Goal: Task Accomplishment & Management: Use online tool/utility

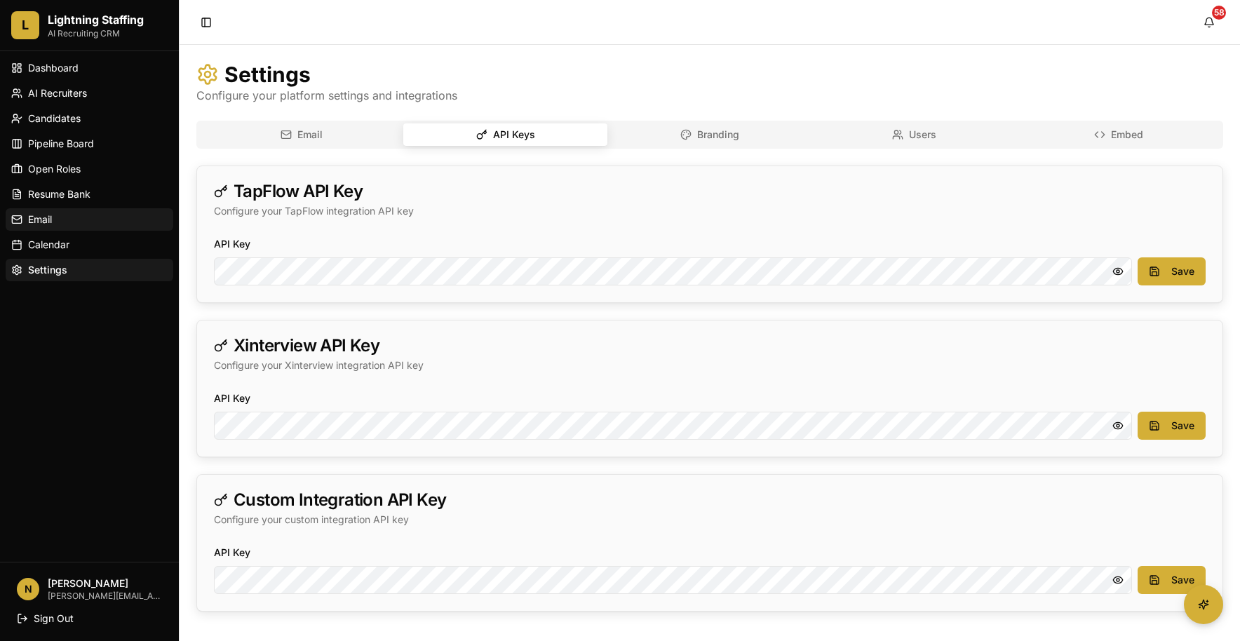
click at [53, 211] on link "Email" at bounding box center [90, 219] width 168 height 22
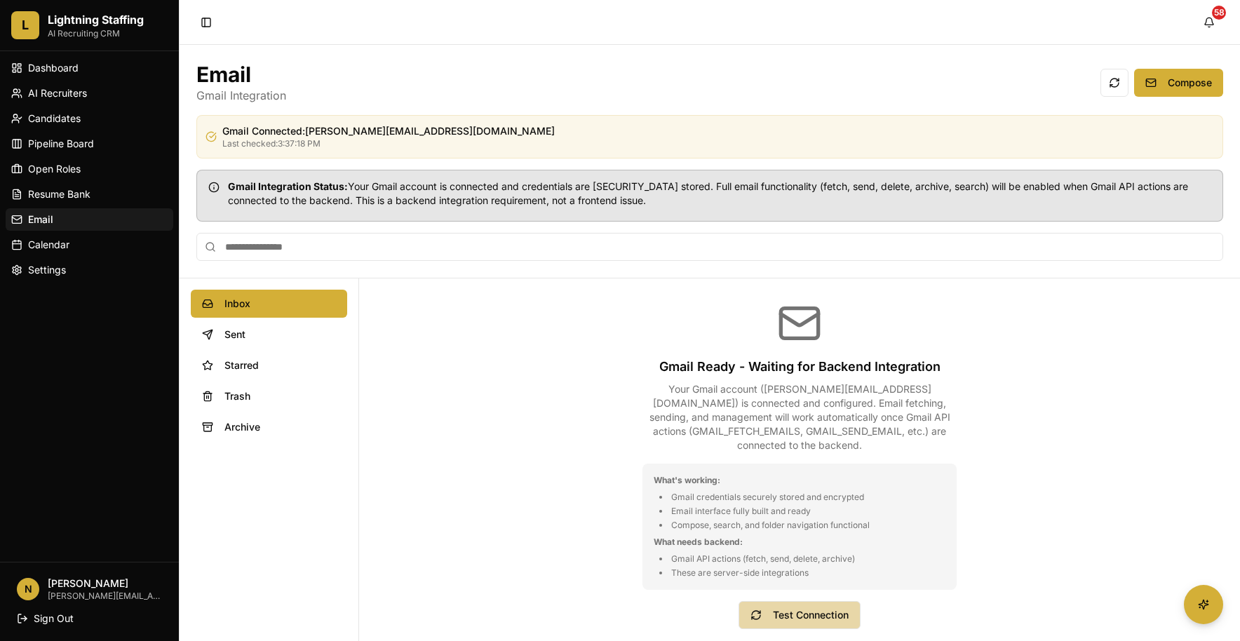
click at [788, 627] on button "Test Connection" at bounding box center [799, 615] width 122 height 28
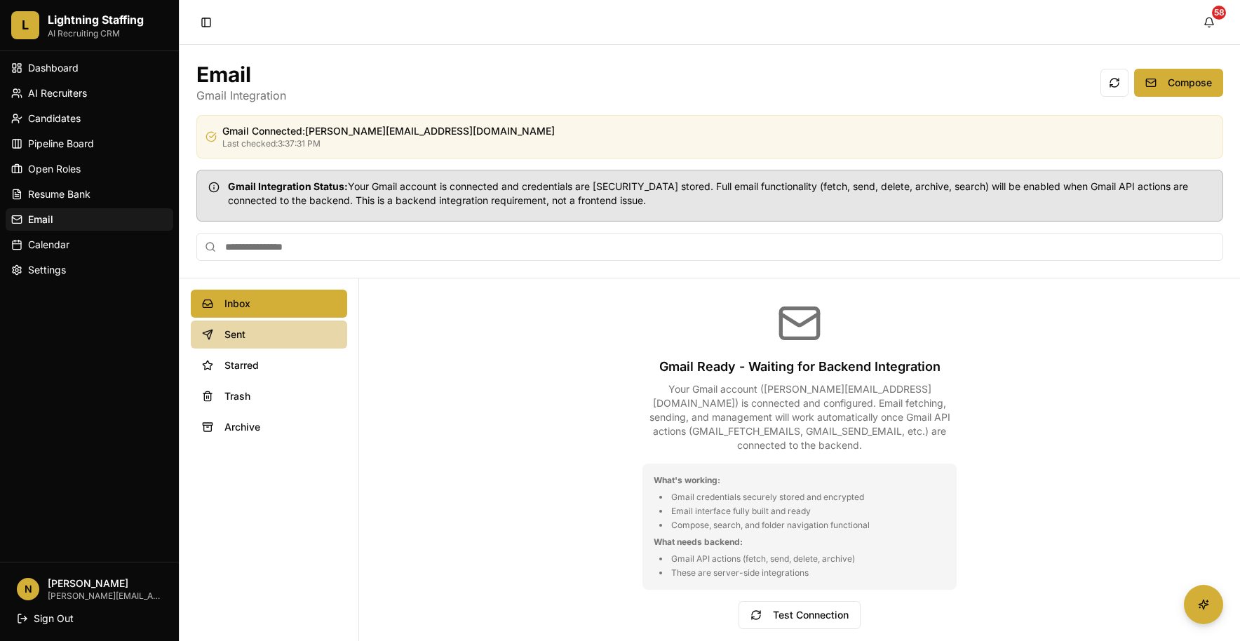
click at [271, 344] on button "Sent" at bounding box center [269, 334] width 156 height 28
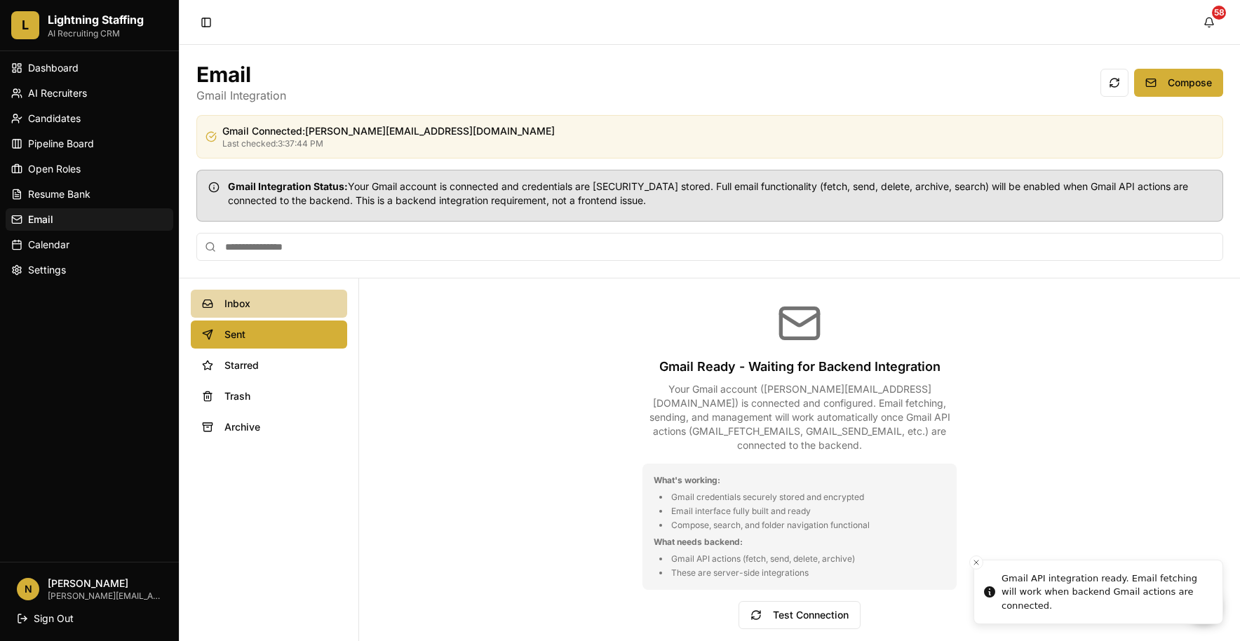
click at [264, 309] on span "Inbox" at bounding box center [280, 304] width 112 height 14
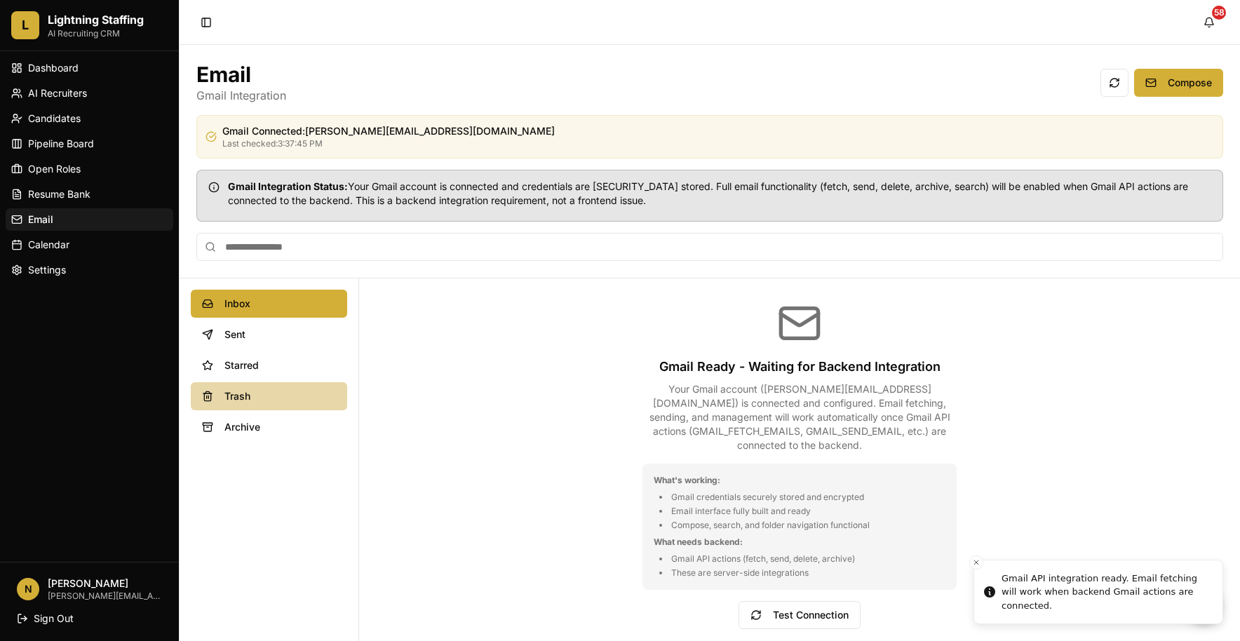
click at [251, 396] on span "Trash" at bounding box center [280, 396] width 112 height 14
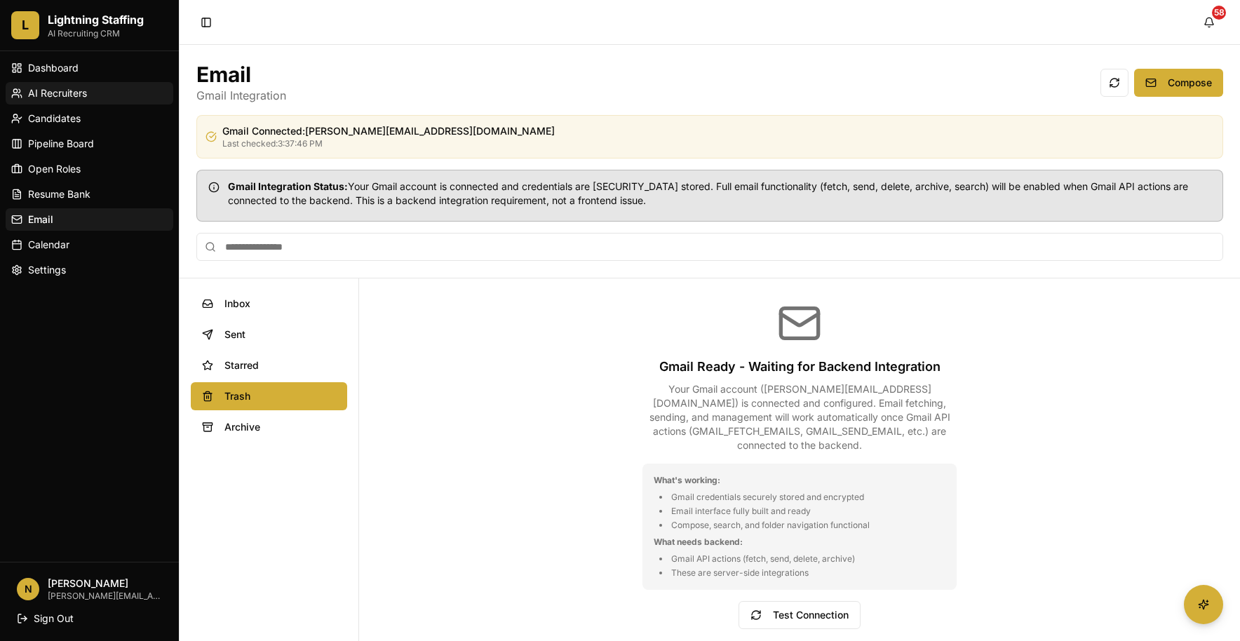
click at [59, 97] on span "AI Recruiters" at bounding box center [57, 93] width 59 height 14
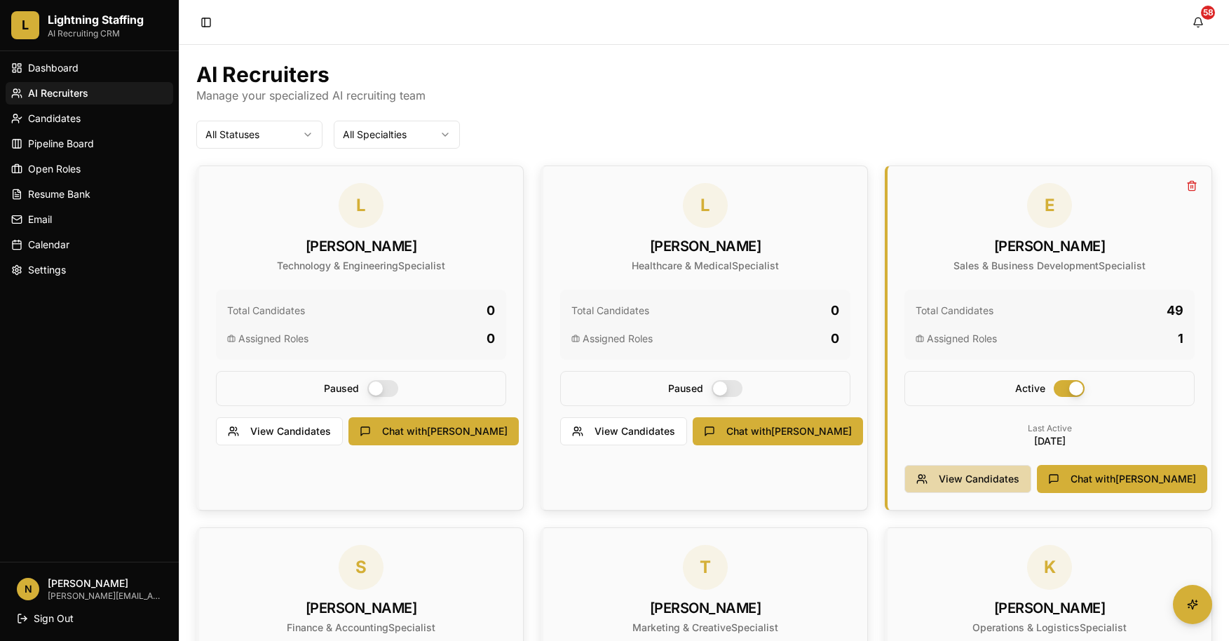
click at [927, 476] on button "View Candidates" at bounding box center [968, 479] width 127 height 28
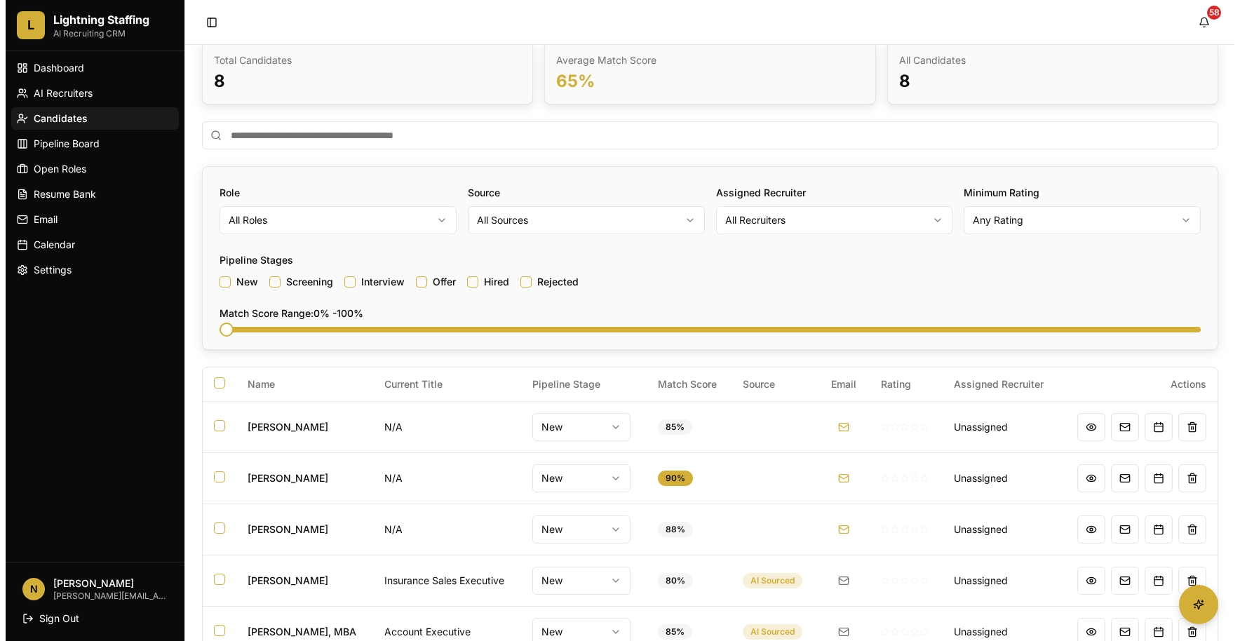
scroll to position [266, 0]
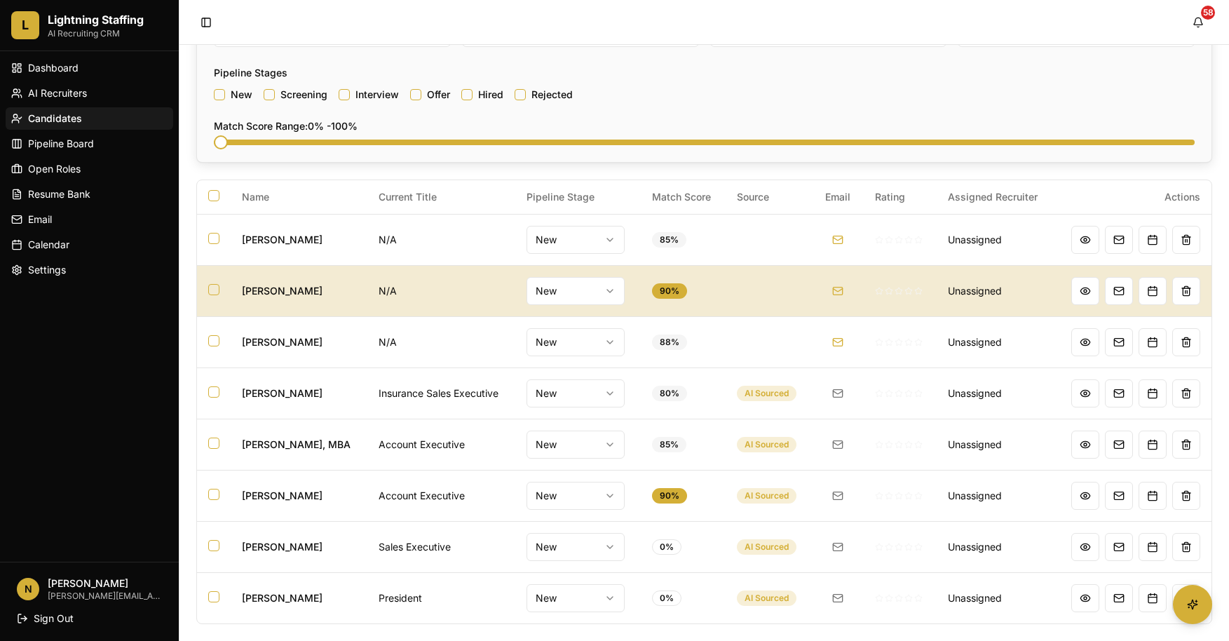
click at [276, 285] on td "[PERSON_NAME]" at bounding box center [299, 290] width 137 height 51
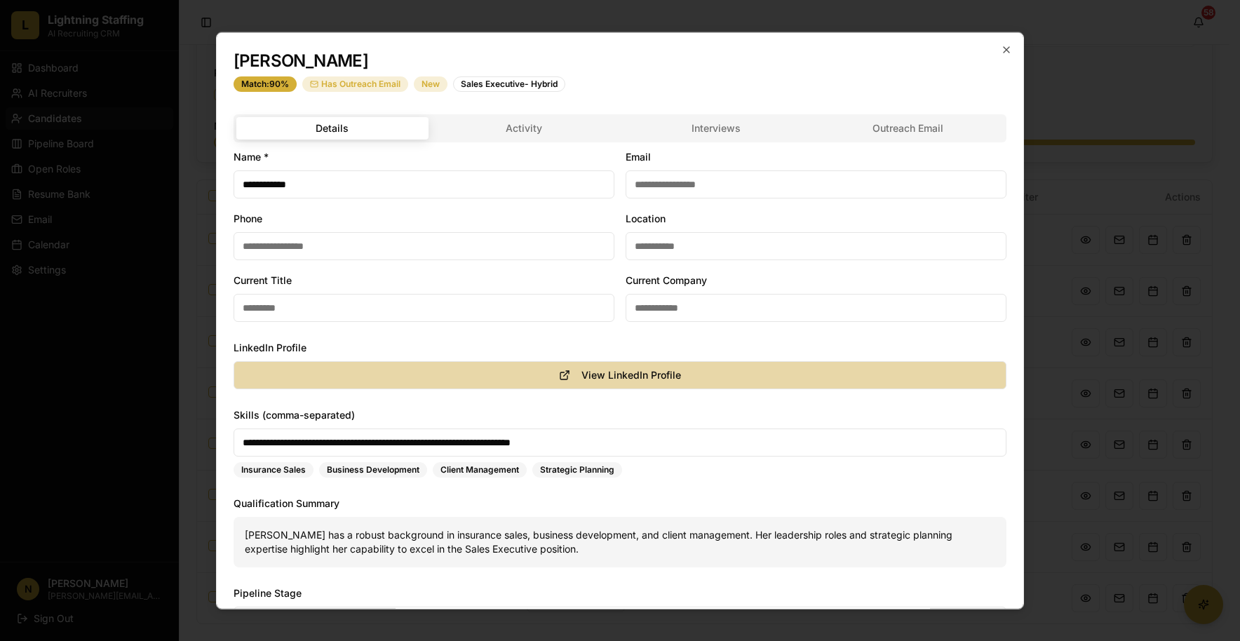
click at [306, 365] on button "View LinkedIn Profile" at bounding box center [620, 375] width 773 height 28
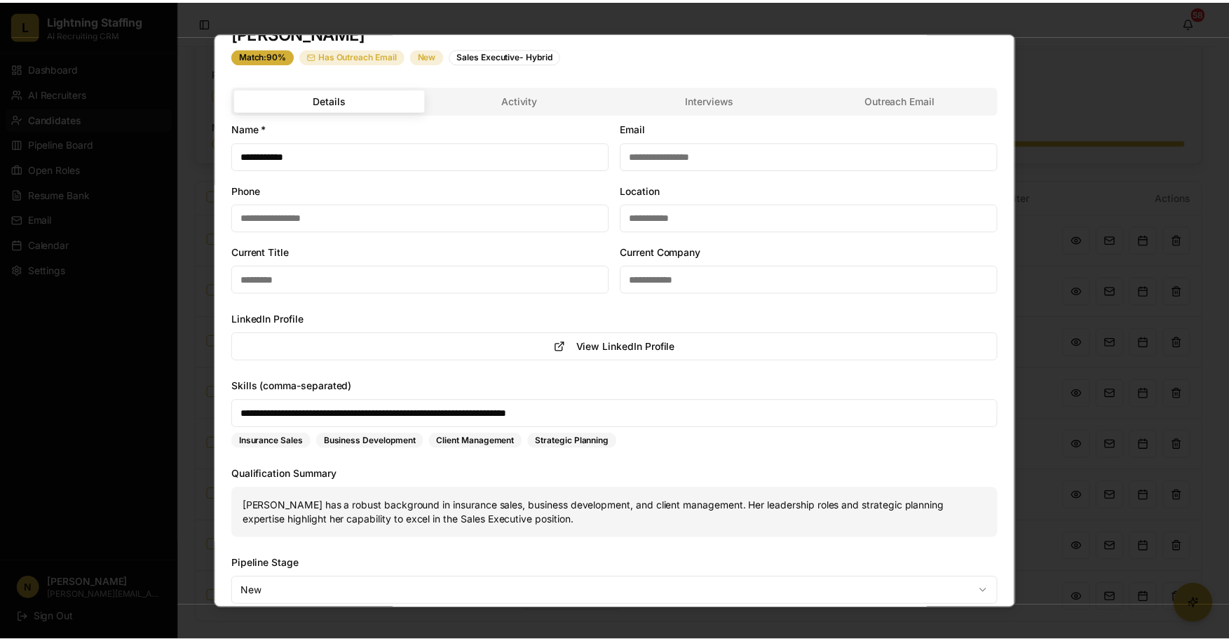
scroll to position [0, 0]
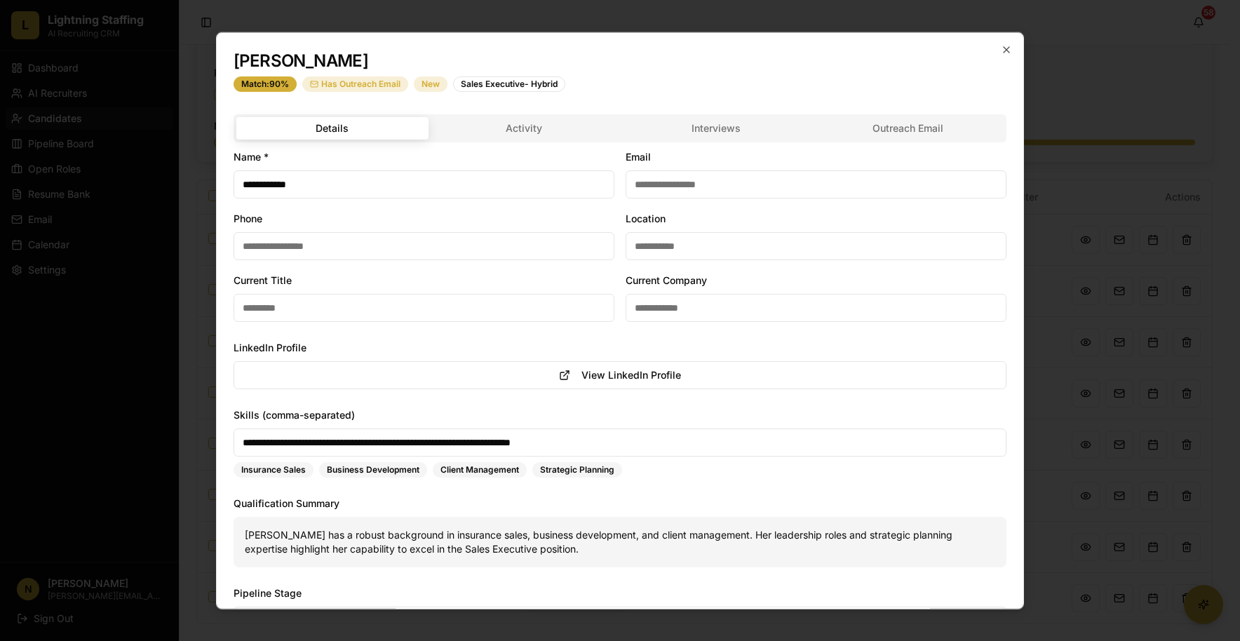
click at [508, 127] on body "L Lightning Staffing AI Recruiting CRM Dashboard AI Recruiters Candidates Pipel…" at bounding box center [614, 187] width 1229 height 907
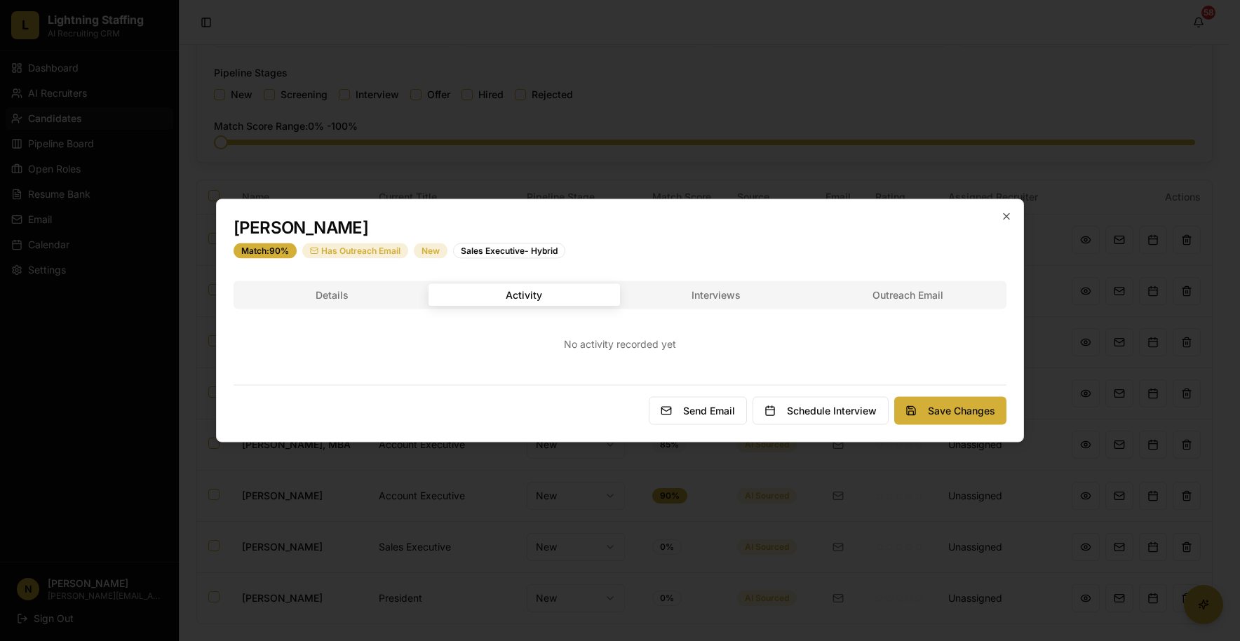
click at [717, 309] on div "Details Activity Interviews Outreach Email No activity recorded yet" at bounding box center [620, 327] width 773 height 93
click at [731, 297] on button "Interviews" at bounding box center [716, 295] width 192 height 22
click at [881, 292] on div "Details Activity Interviews Outreach Email No interviews scheduled" at bounding box center [620, 327] width 773 height 93
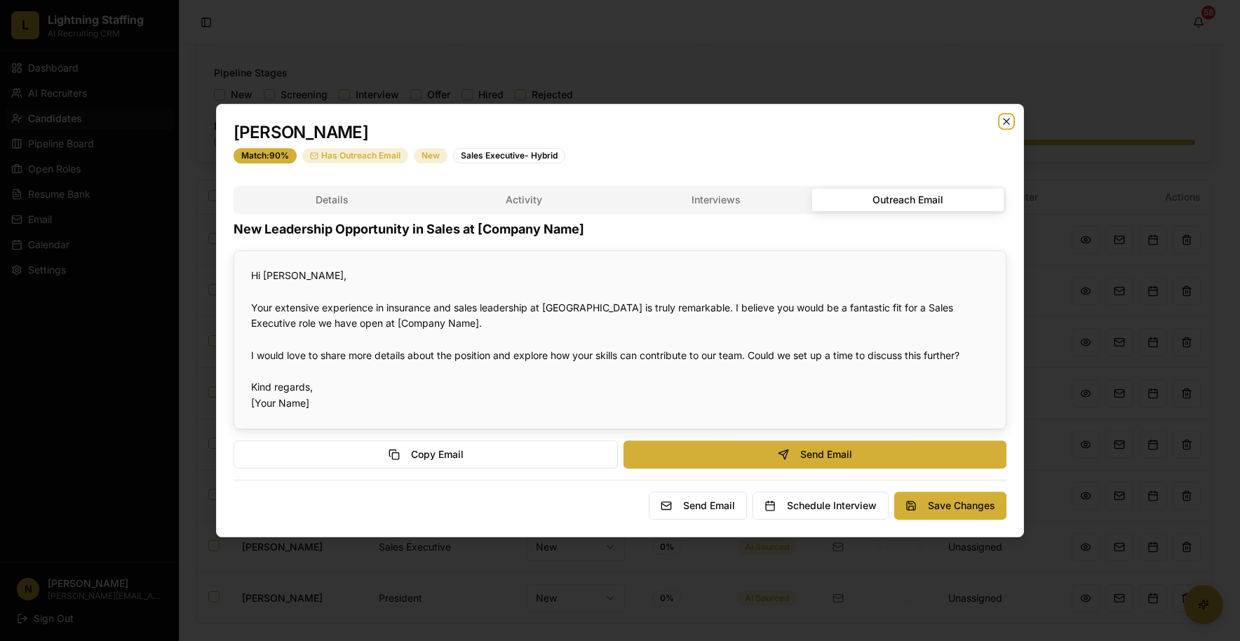
click at [1005, 120] on icon "button" at bounding box center [1007, 122] width 6 height 6
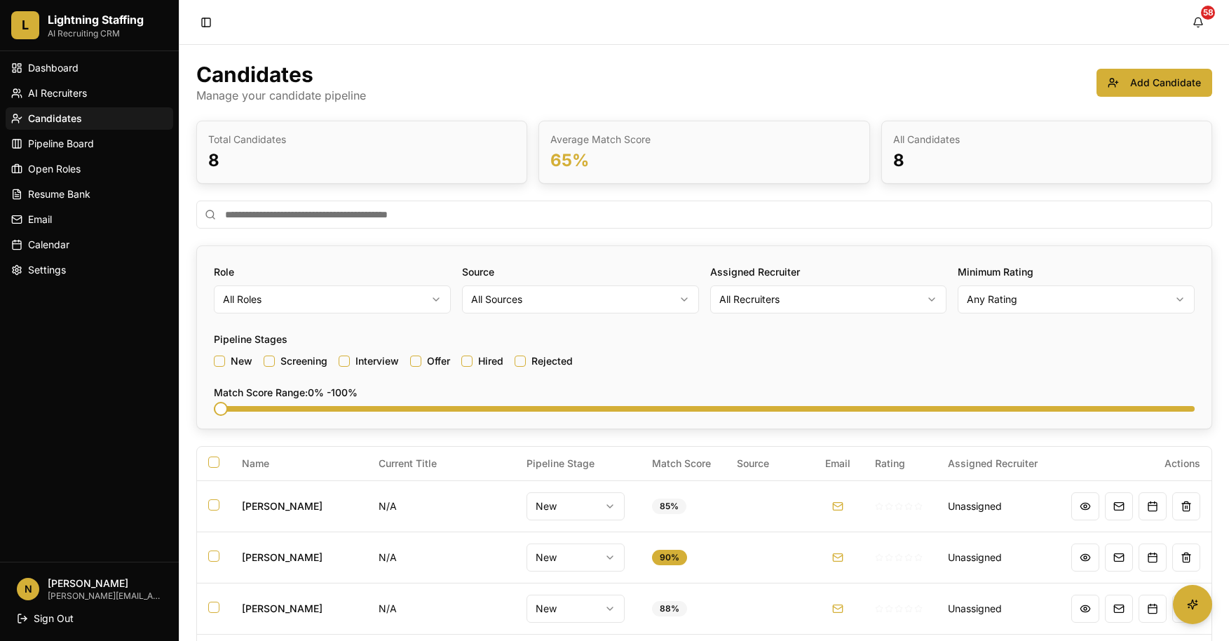
click at [55, 115] on span "Candidates" at bounding box center [55, 119] width 54 height 14
click at [74, 72] on span "Dashboard" at bounding box center [53, 68] width 50 height 14
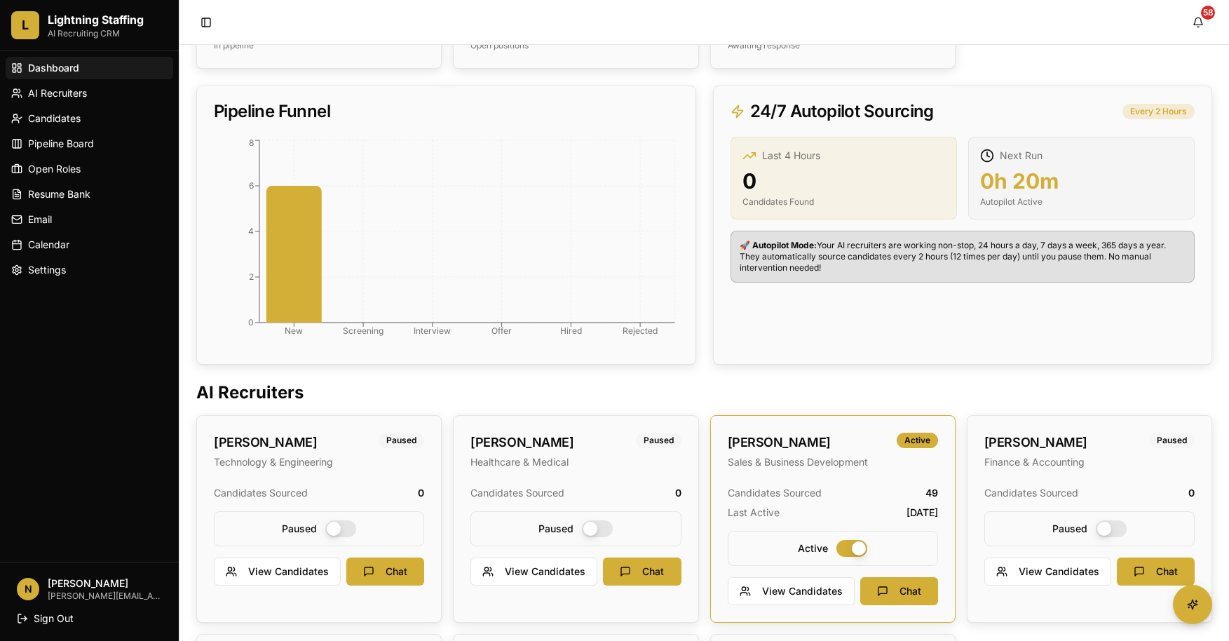
scroll to position [281, 0]
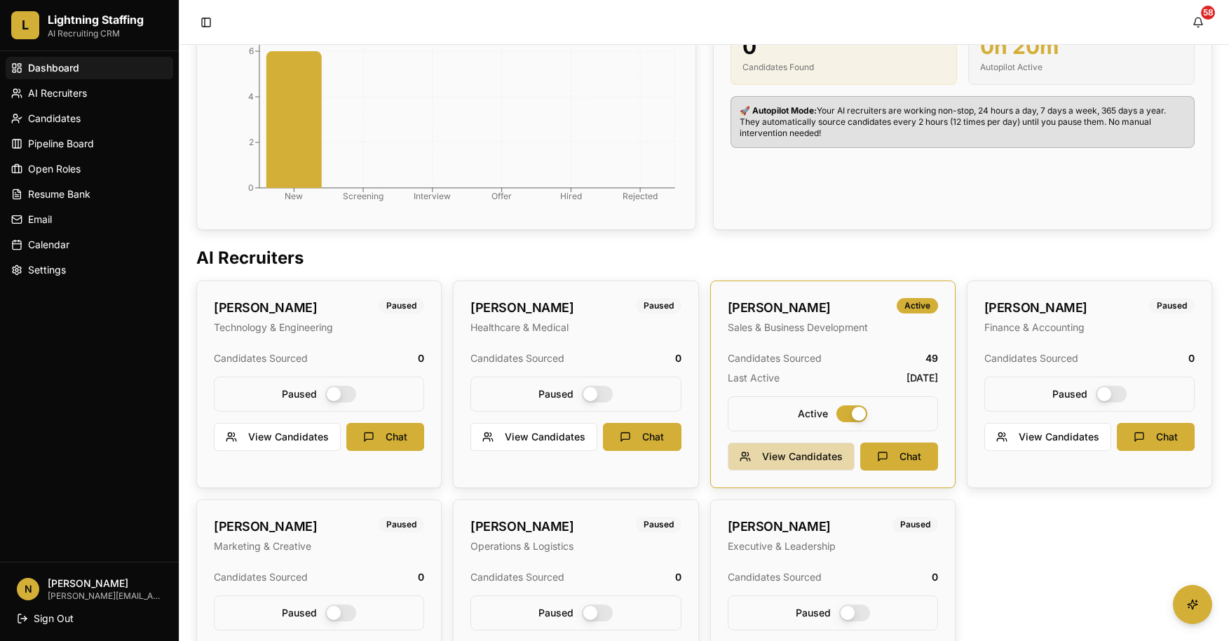
click at [771, 450] on button "View Candidates" at bounding box center [791, 457] width 127 height 28
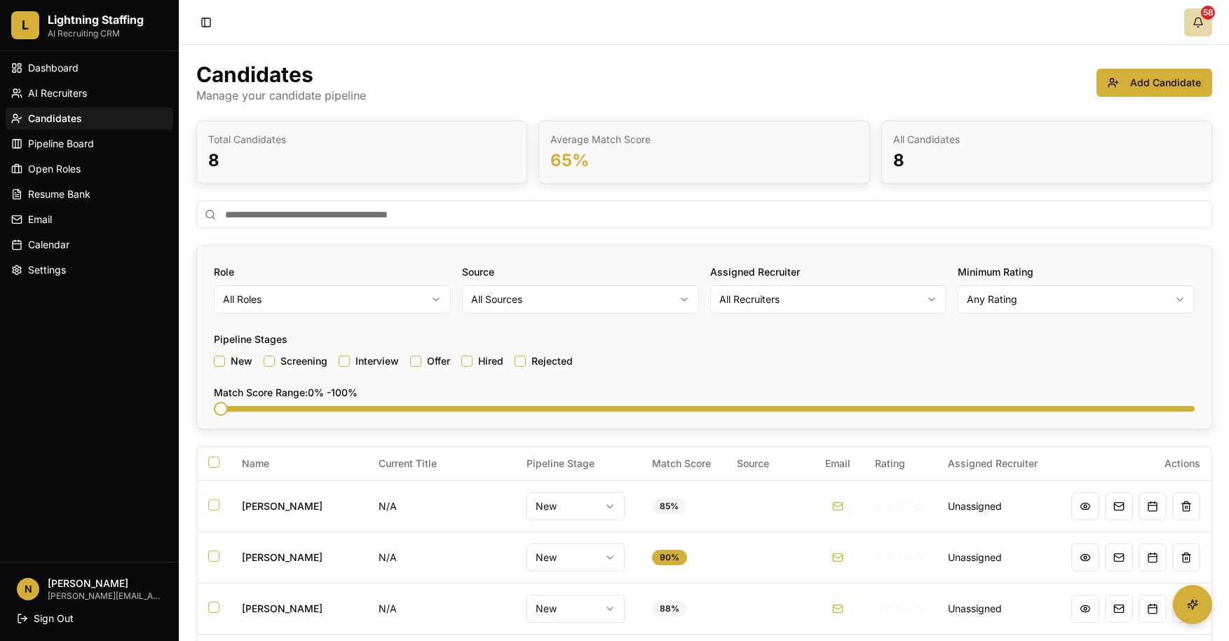
click at [1194, 22] on button "58" at bounding box center [1198, 22] width 28 height 28
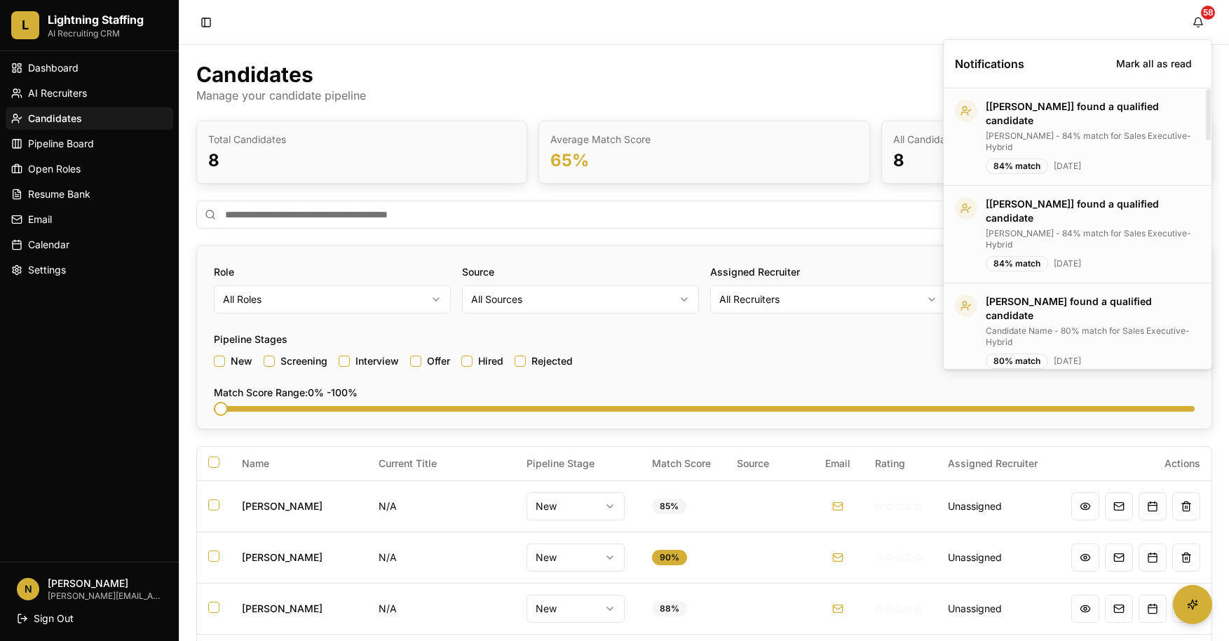
click at [1141, 50] on div "Notifications Mark all as read" at bounding box center [1078, 64] width 268 height 48
click at [1131, 62] on button "Mark all as read" at bounding box center [1154, 63] width 93 height 25
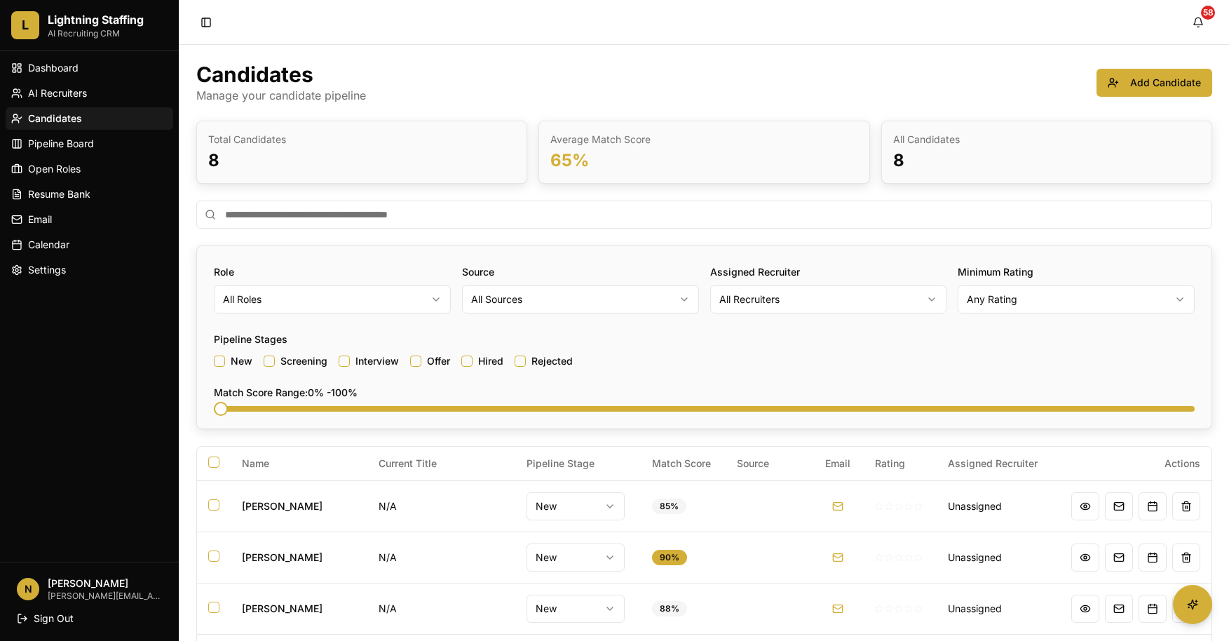
click at [933, 65] on div "Candidates Manage your candidate pipeline Add Candidate" at bounding box center [704, 83] width 1016 height 42
click at [81, 69] on link "Dashboard" at bounding box center [90, 68] width 168 height 22
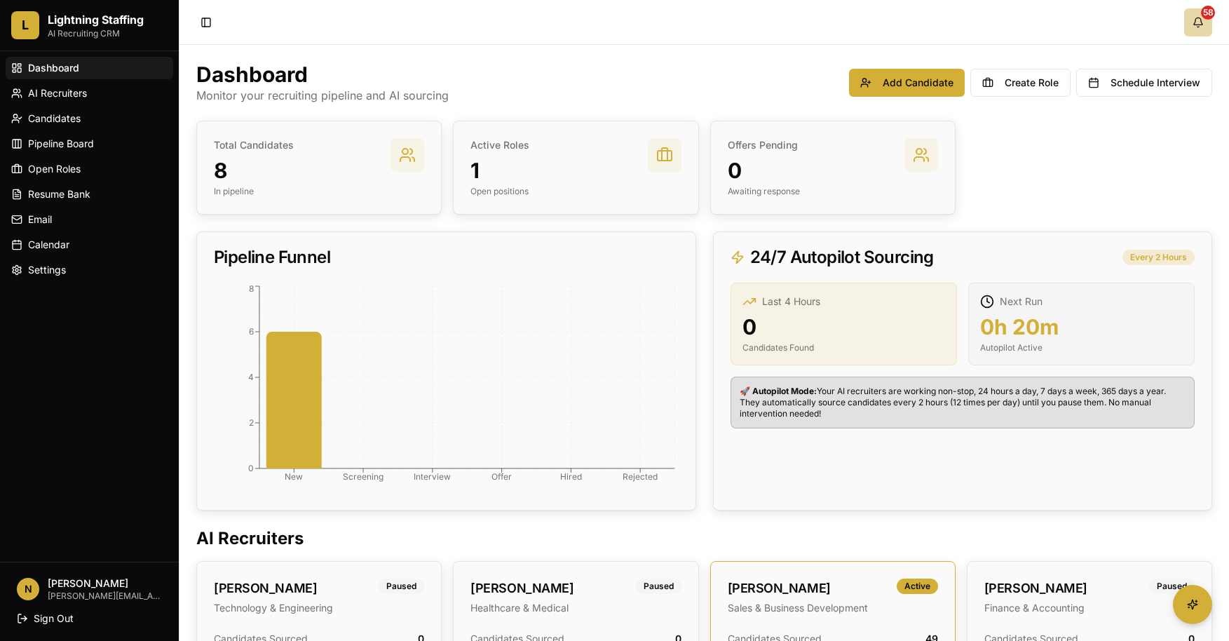
click at [1198, 18] on button "58" at bounding box center [1198, 22] width 28 height 28
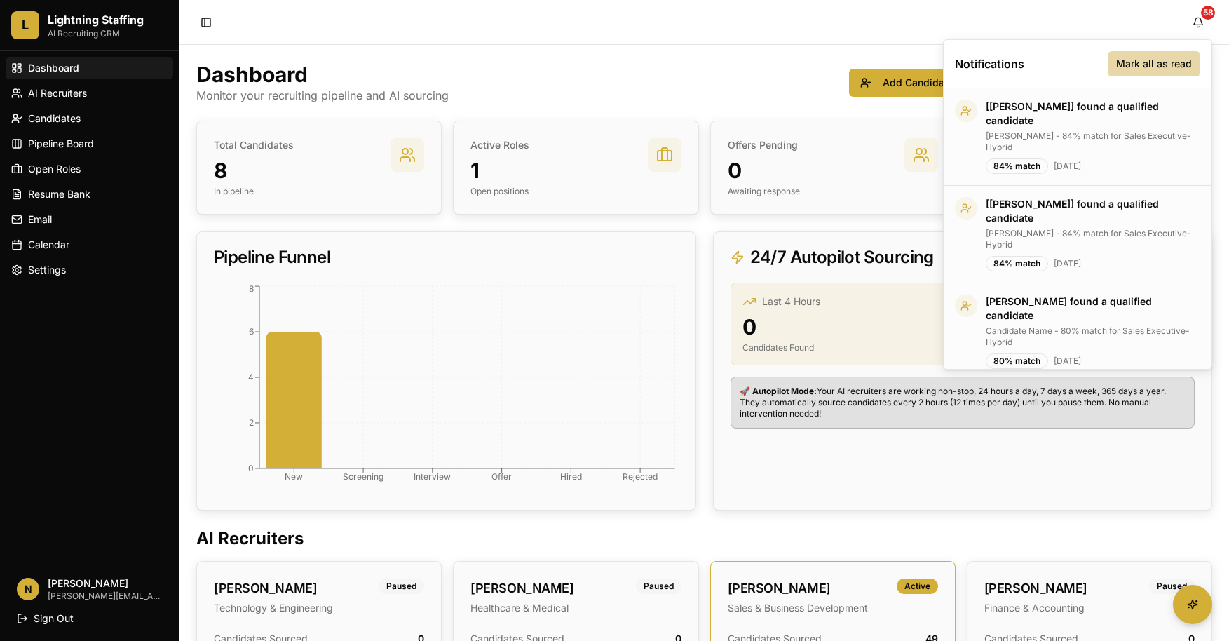
click at [1135, 64] on button "Mark all as read" at bounding box center [1154, 63] width 93 height 25
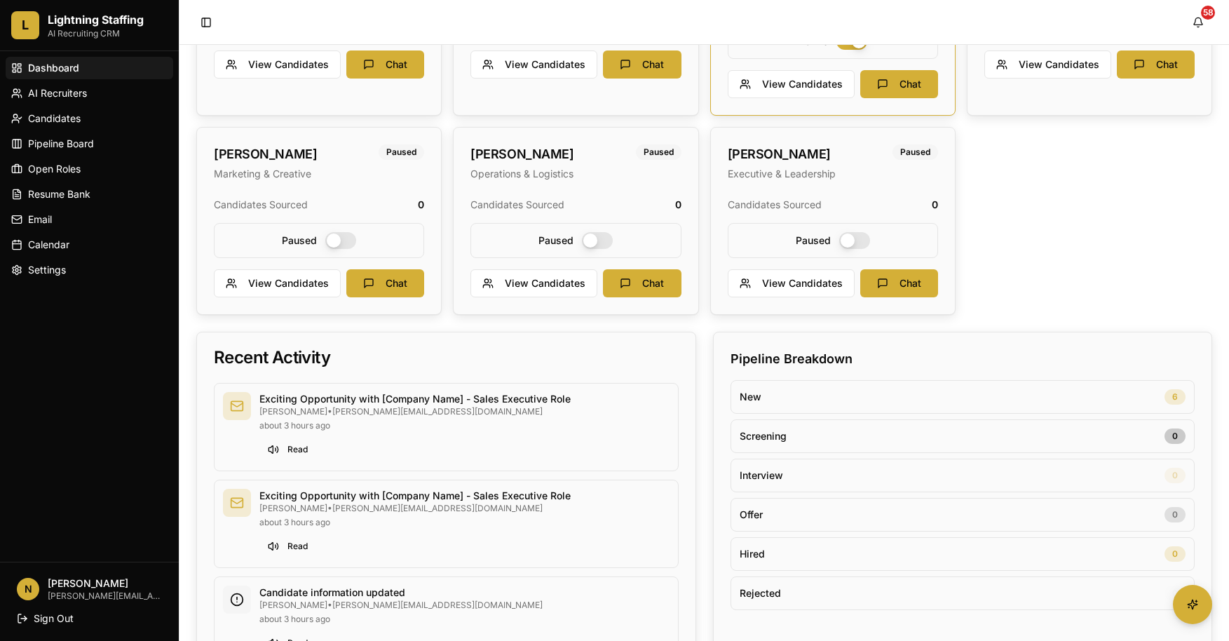
scroll to position [912, 0]
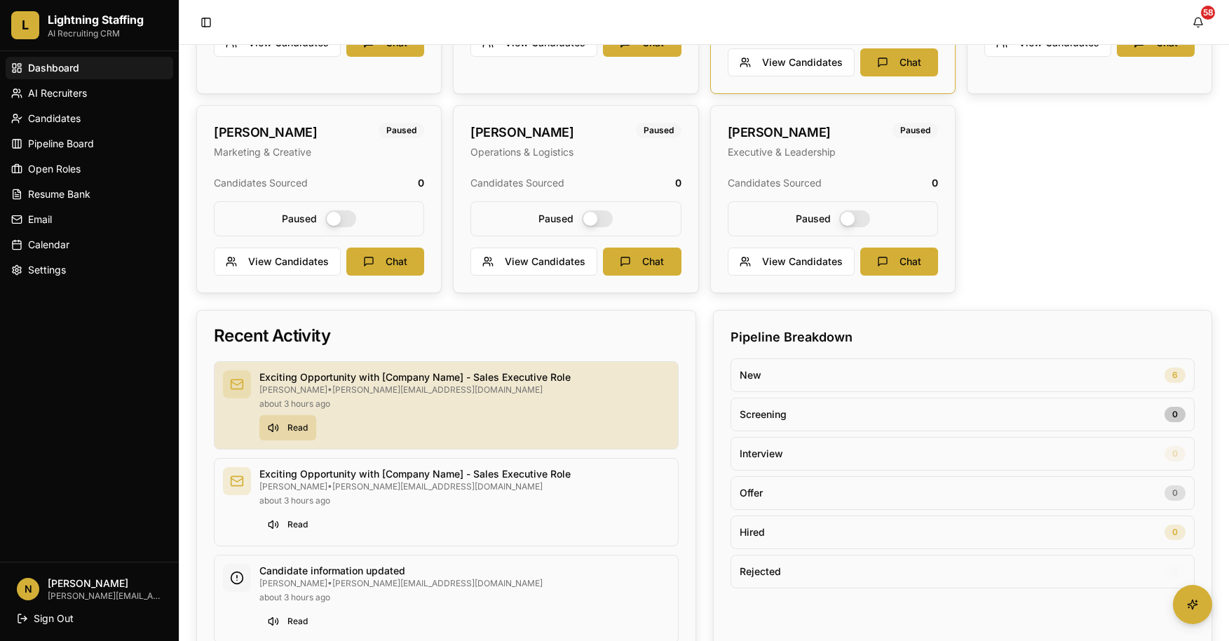
click at [283, 426] on button "Read" at bounding box center [287, 427] width 57 height 25
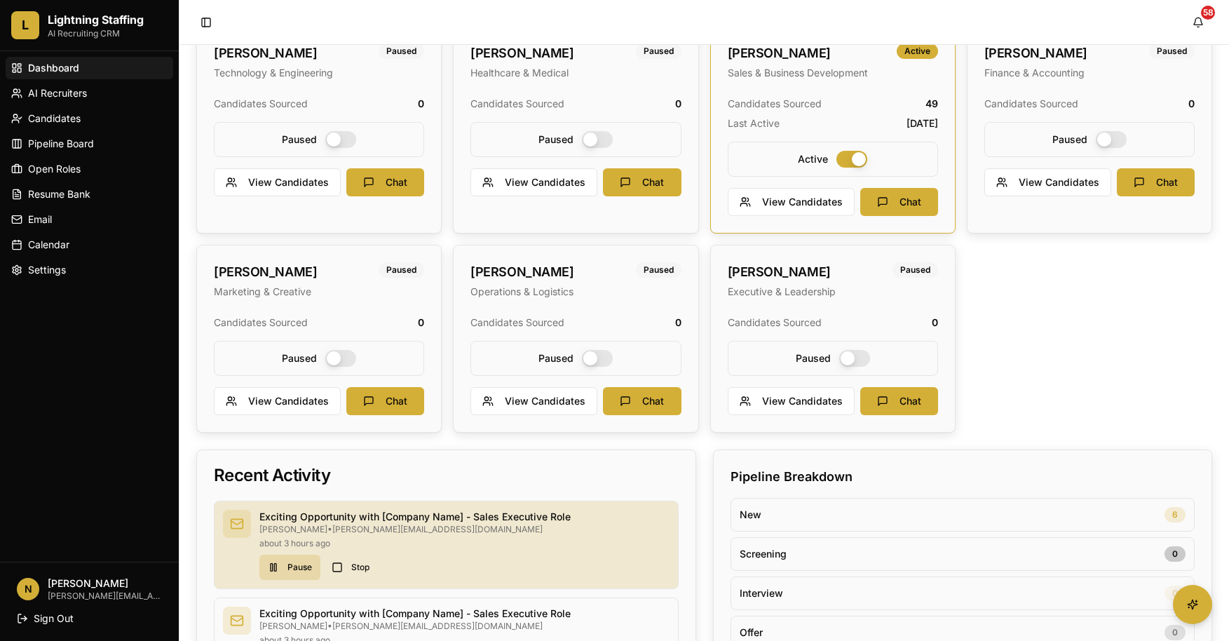
scroll to position [948, 0]
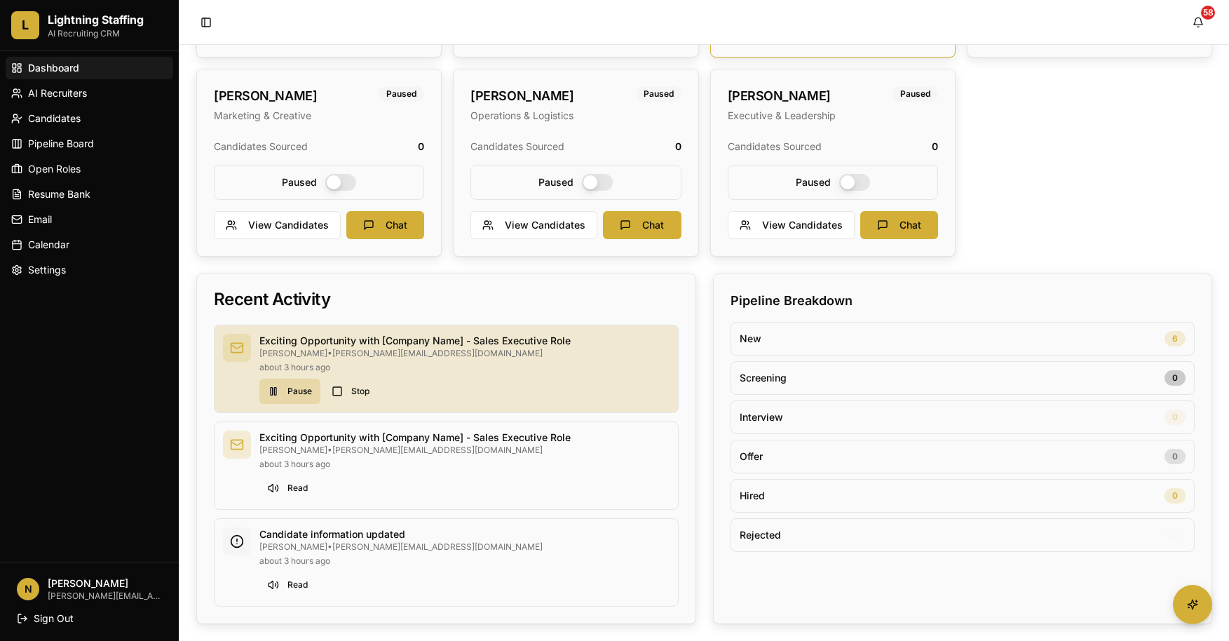
click at [279, 389] on button "Pause" at bounding box center [289, 391] width 61 height 25
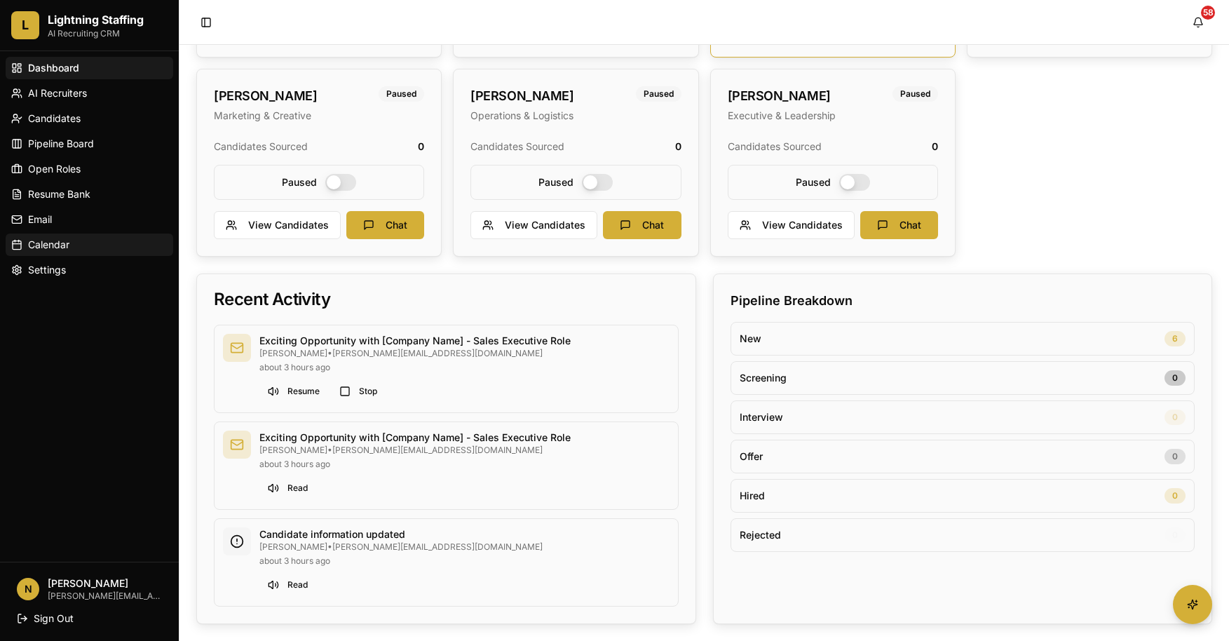
click at [35, 239] on span "Calendar" at bounding box center [48, 245] width 41 height 14
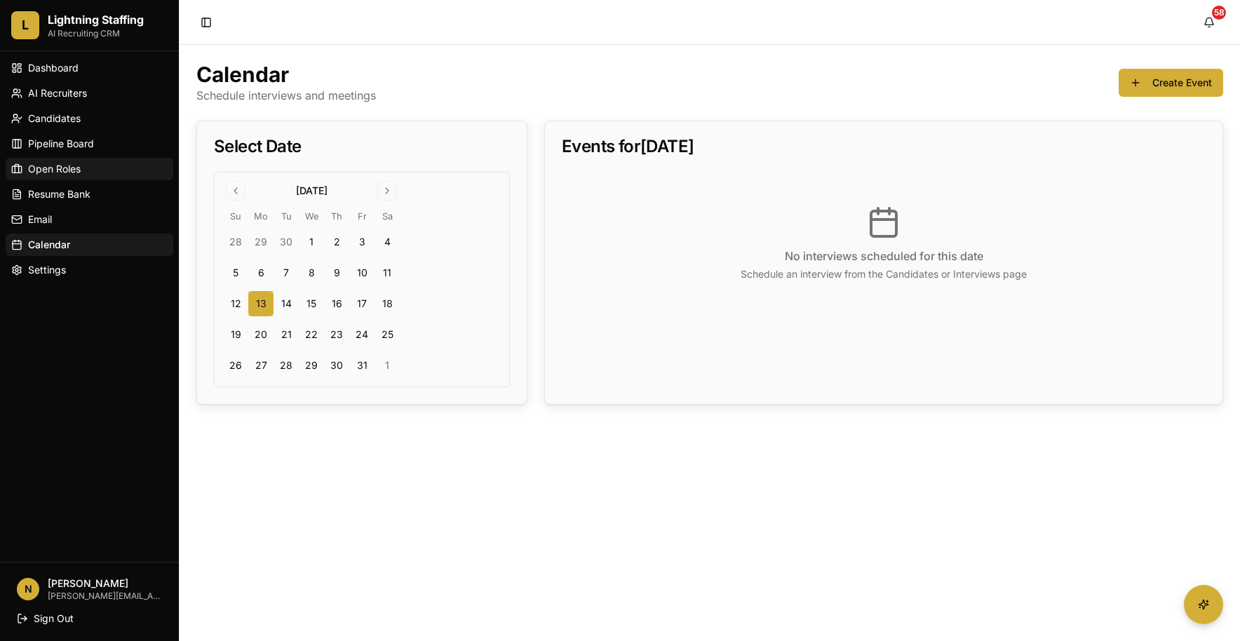
click at [33, 167] on span "Open Roles" at bounding box center [54, 169] width 53 height 14
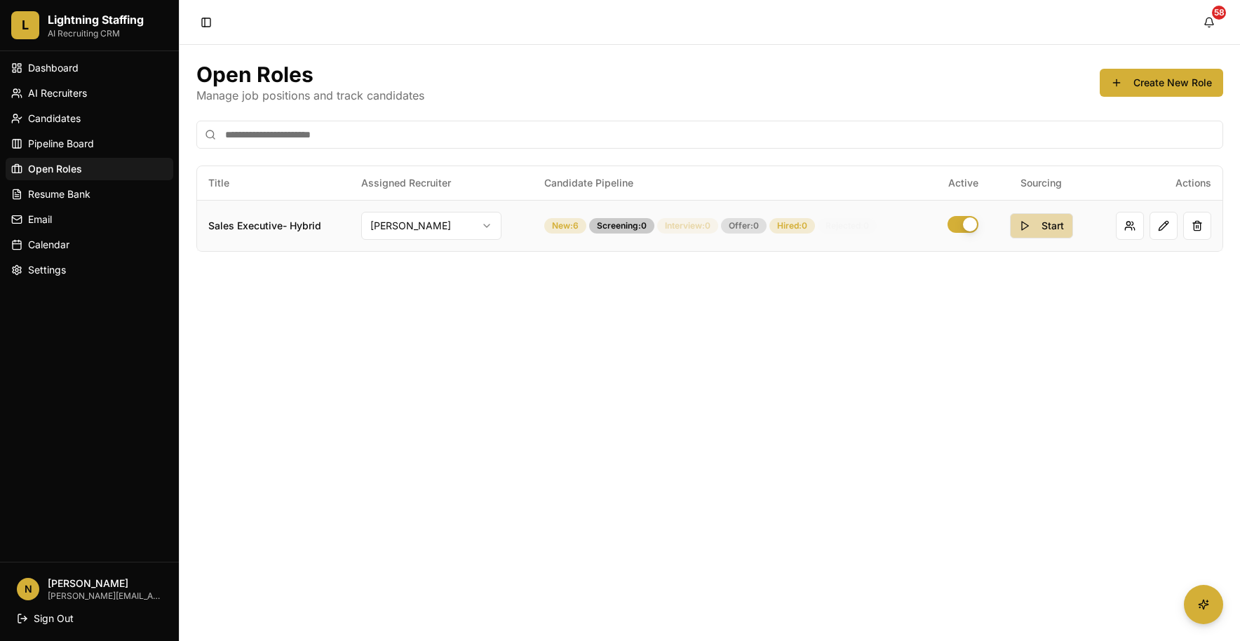
click at [1031, 236] on button "Start" at bounding box center [1041, 225] width 63 height 25
click at [972, 586] on icon "Close toast" at bounding box center [976, 590] width 8 height 8
click at [853, 456] on main "Open Roles Manage job positions and track candidates Create New Role Title Assi…" at bounding box center [710, 343] width 1060 height 596
click at [1030, 224] on button "Start" at bounding box center [1041, 225] width 63 height 25
drag, startPoint x: 410, startPoint y: 407, endPoint x: 283, endPoint y: 344, distance: 141.8
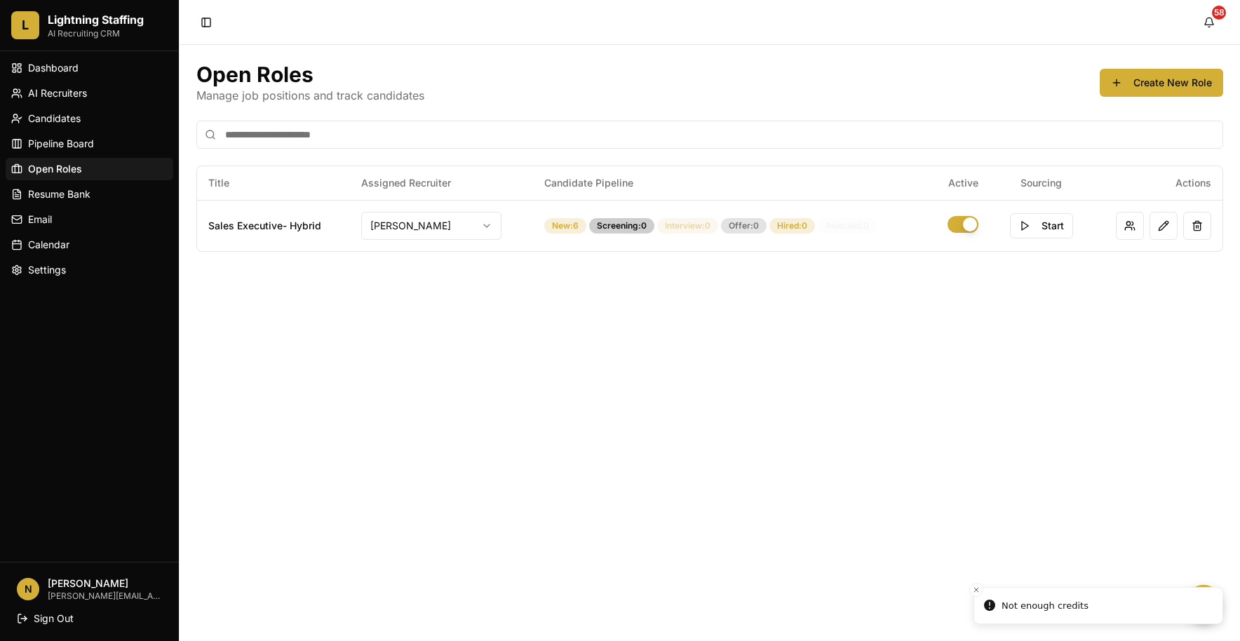
click at [410, 406] on main "Open Roles Manage job positions and track candidates Create New Role Title Assi…" at bounding box center [710, 343] width 1060 height 596
click at [43, 88] on span "AI Recruiters" at bounding box center [57, 93] width 59 height 14
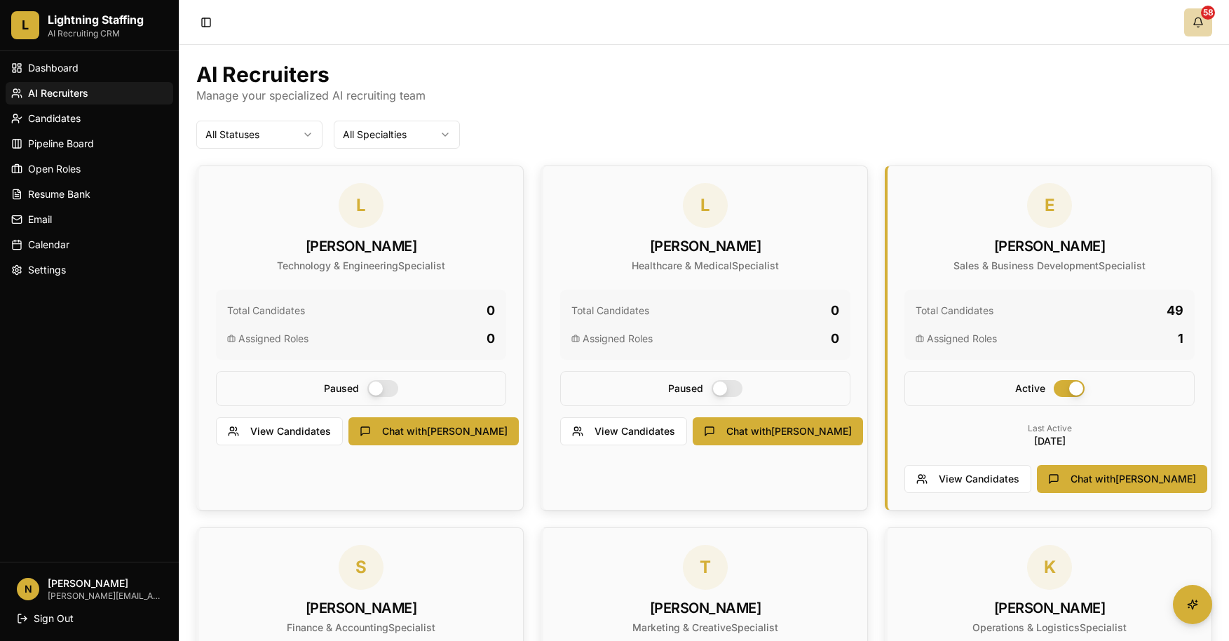
click at [1205, 22] on button "58" at bounding box center [1198, 22] width 28 height 28
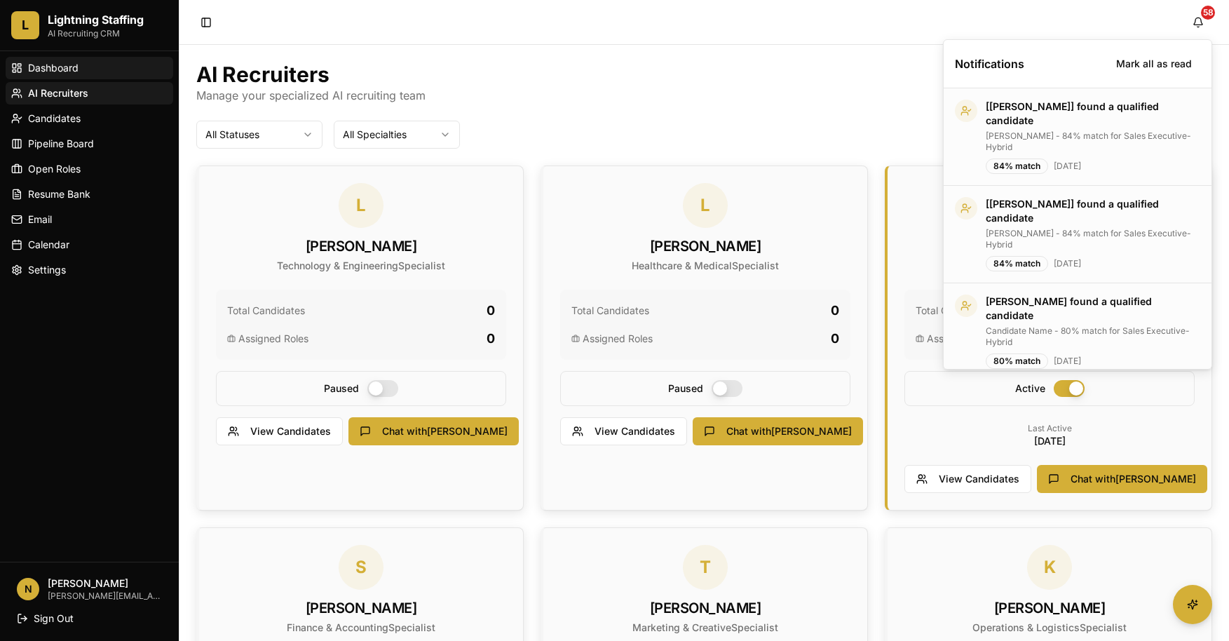
click at [53, 61] on span "Dashboard" at bounding box center [53, 68] width 50 height 14
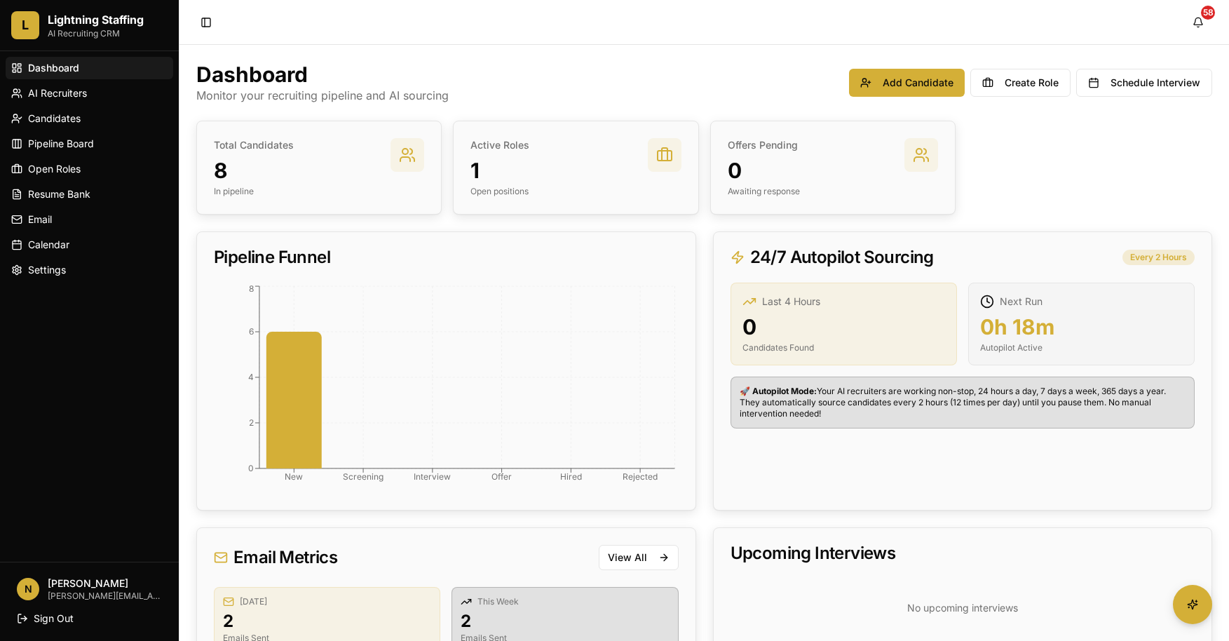
click at [506, 187] on p "Open positions" at bounding box center [500, 191] width 59 height 11
click at [63, 100] on span "AI Recruiters" at bounding box center [57, 93] width 59 height 14
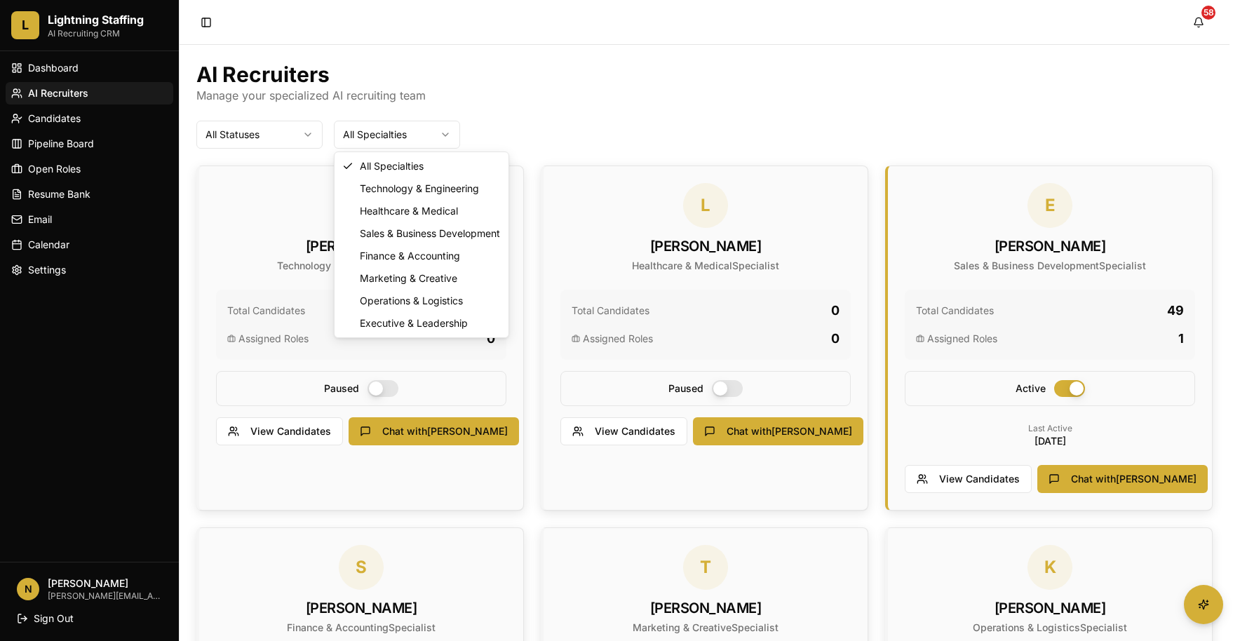
click at [396, 144] on html "L Lightning Staffing AI Recruiting CRM Dashboard AI Recruiters Candidates Pipel…" at bounding box center [620, 578] width 1240 height 1156
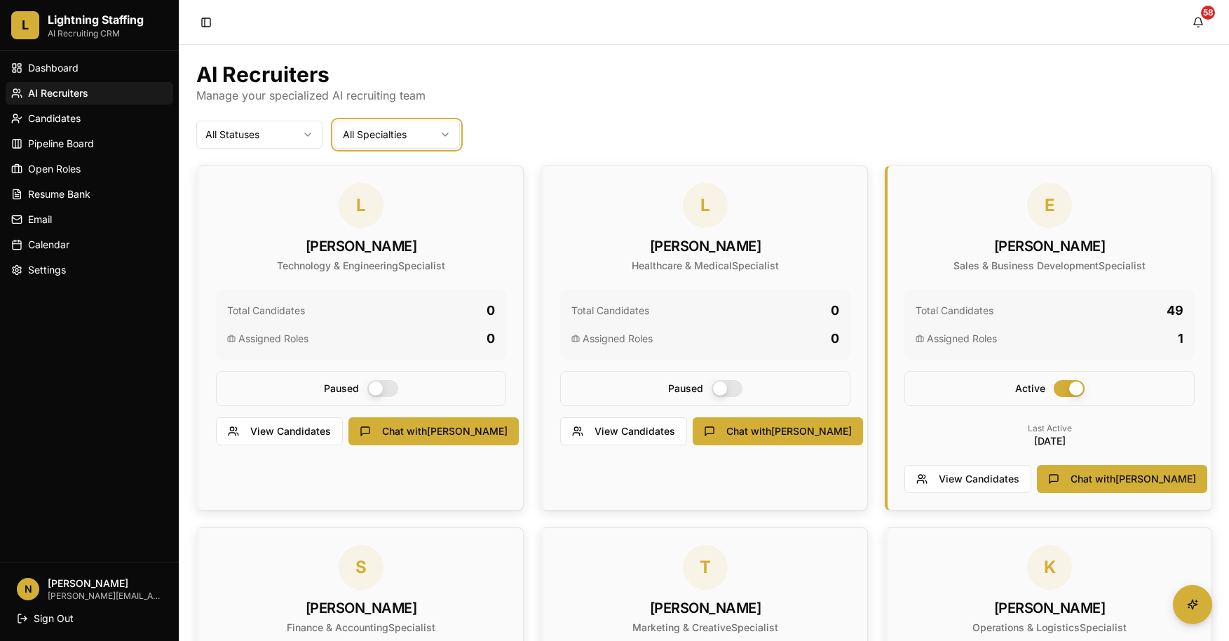
click at [505, 130] on html "L Lightning Staffing AI Recruiting CRM Dashboard AI Recruiters Candidates Pipel…" at bounding box center [614, 578] width 1229 height 1156
